Goal: Check status: Check status

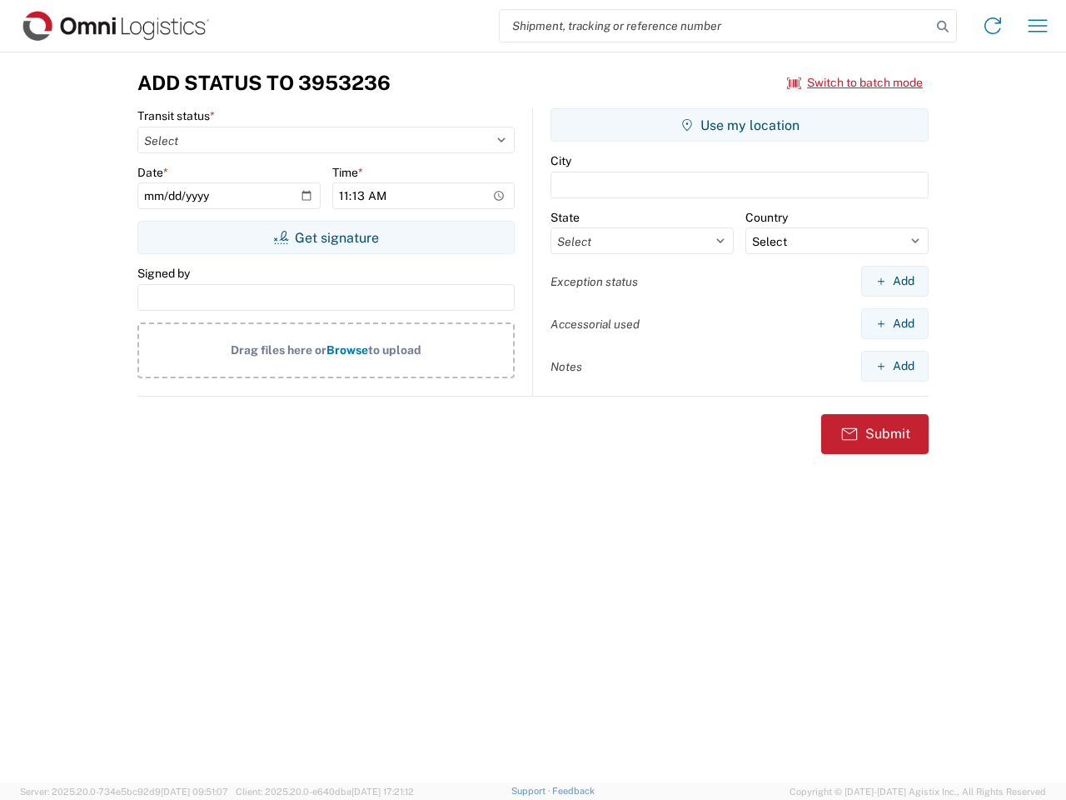
click at [716, 26] on input "search" at bounding box center [715, 26] width 431 height 32
click at [943, 27] on icon at bounding box center [942, 26] width 23 height 23
click at [993, 26] on icon at bounding box center [993, 25] width 27 height 27
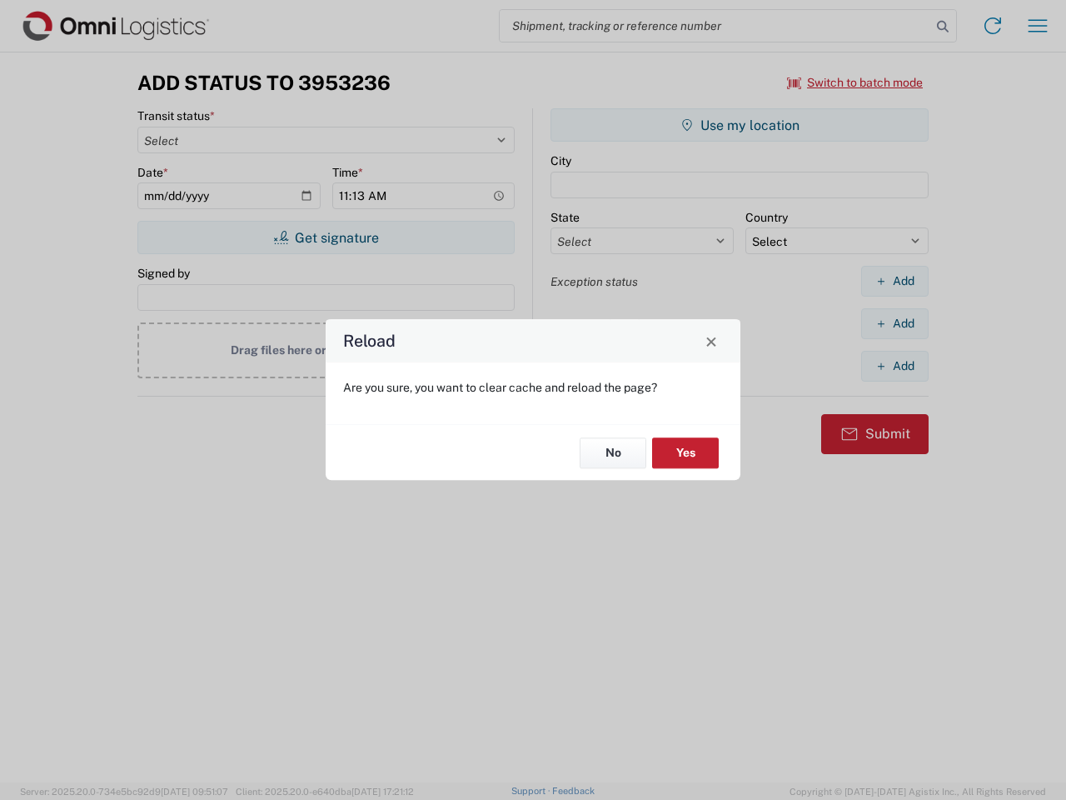
click at [855, 82] on div "Reload Are you sure, you want to clear cache and reload the page? No Yes" at bounding box center [533, 400] width 1066 height 800
click at [326, 237] on div "Reload Are you sure, you want to clear cache and reload the page? No Yes" at bounding box center [533, 400] width 1066 height 800
click at [740, 125] on div "Reload Are you sure, you want to clear cache and reload the page? No Yes" at bounding box center [533, 400] width 1066 height 800
click at [895, 281] on div "Reload Are you sure, you want to clear cache and reload the page? No Yes" at bounding box center [533, 400] width 1066 height 800
click at [895, 323] on div "Reload Are you sure, you want to clear cache and reload the page? No Yes" at bounding box center [533, 400] width 1066 height 800
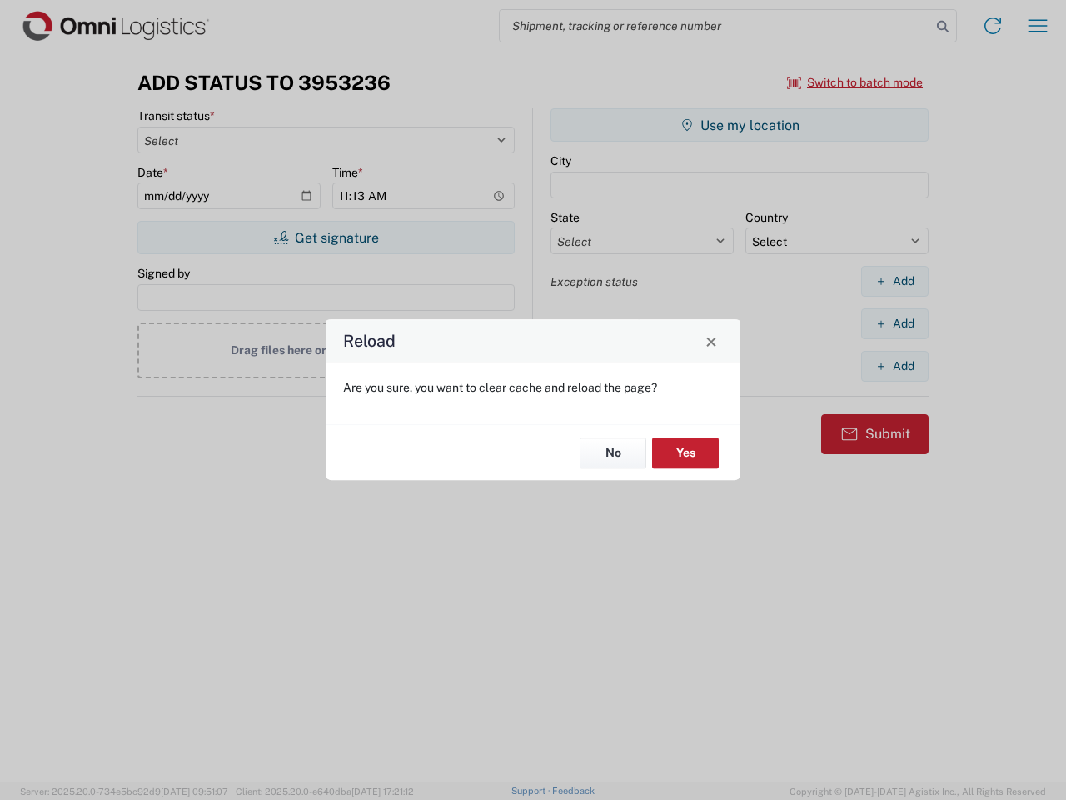
click at [895, 366] on div "Reload Are you sure, you want to clear cache and reload the page? No Yes" at bounding box center [533, 400] width 1066 height 800
